Goal: Task Accomplishment & Management: Manage account settings

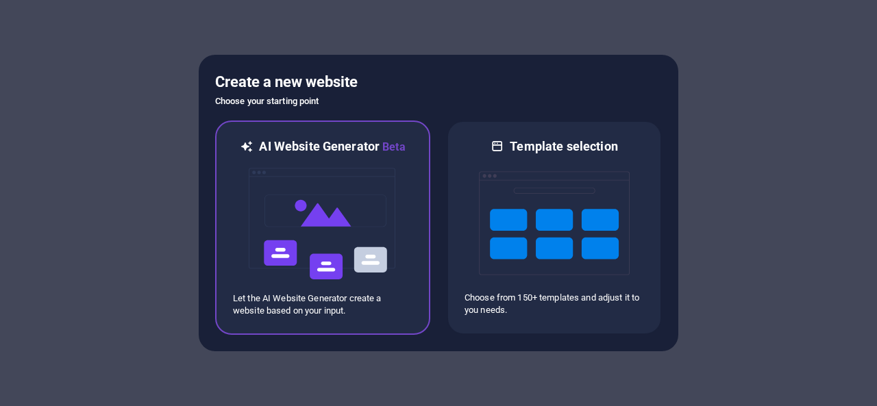
click at [375, 232] on img at bounding box center [322, 224] width 151 height 137
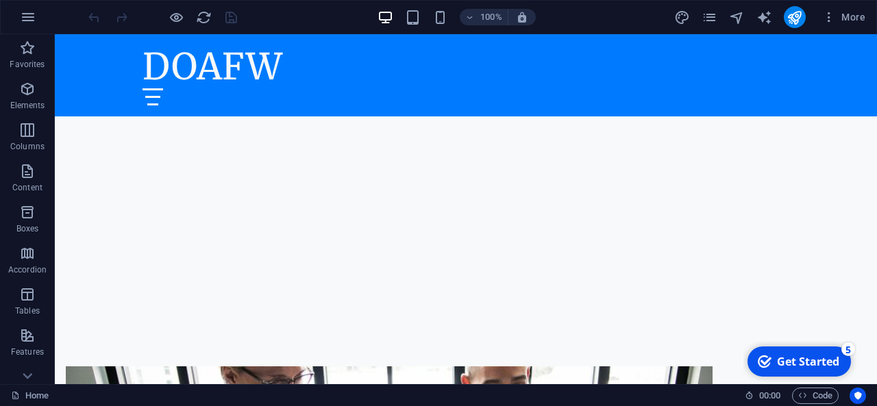
scroll to position [340, 0]
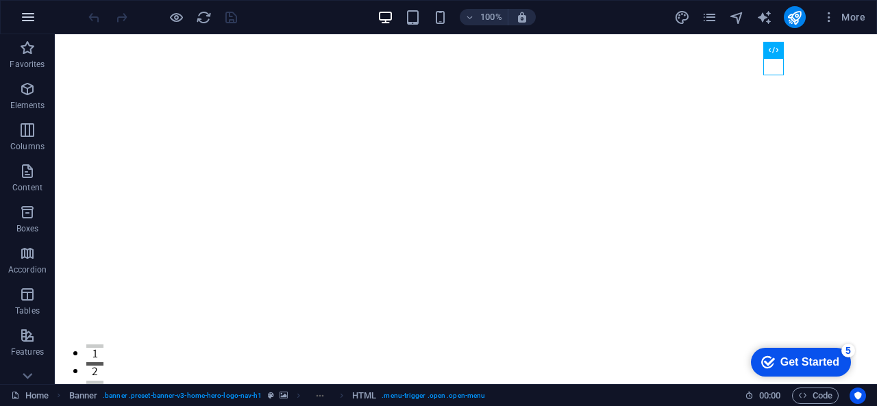
click at [32, 16] on icon "button" at bounding box center [28, 17] width 16 height 16
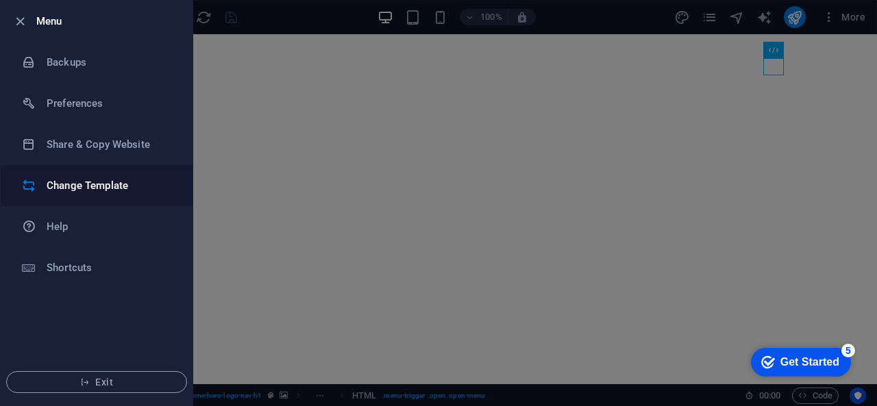
click at [152, 176] on li "Change Template" at bounding box center [97, 185] width 192 height 41
